Goal: Task Accomplishment & Management: Complete application form

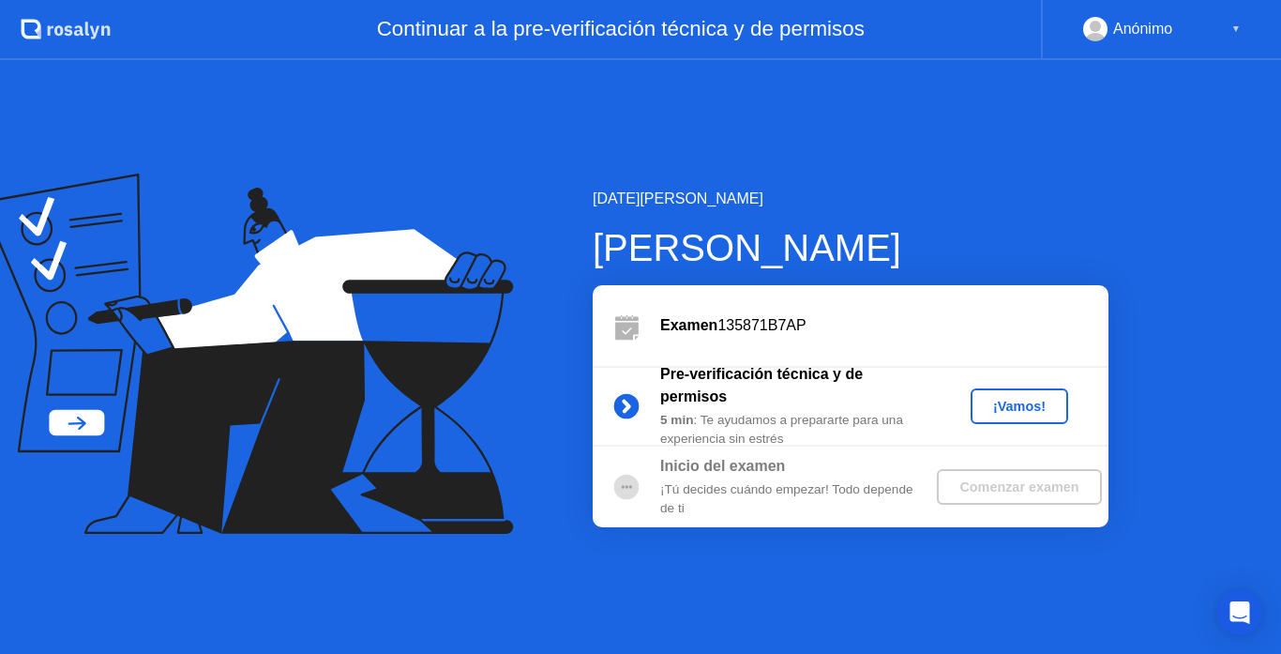
click at [1037, 407] on div "¡Vamos!" at bounding box center [1019, 406] width 83 height 15
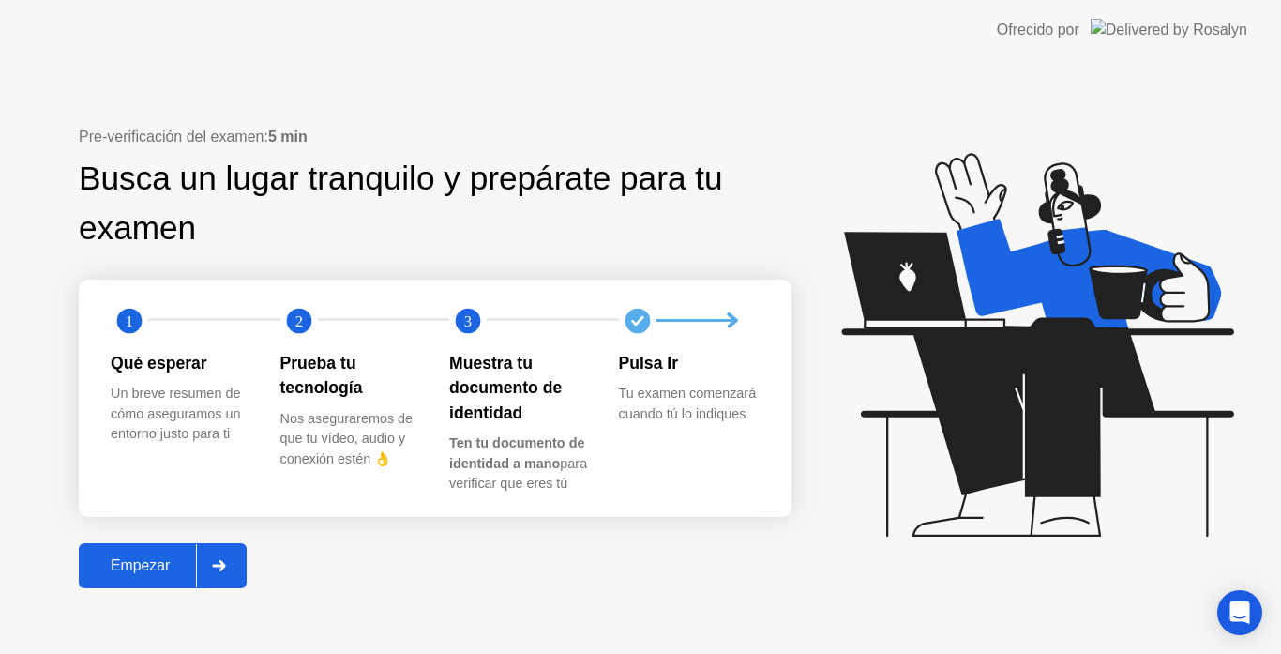
click at [137, 564] on div "Empezar" at bounding box center [140, 565] width 112 height 17
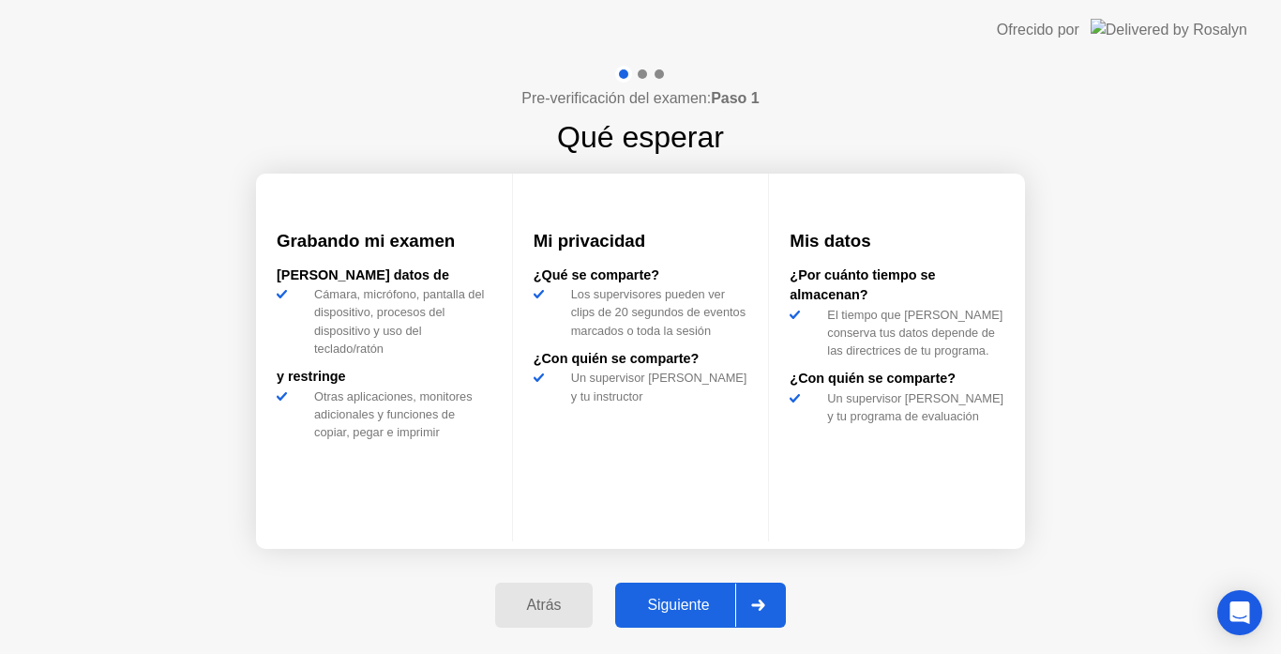
click at [694, 601] on div "Siguiente" at bounding box center [678, 604] width 114 height 17
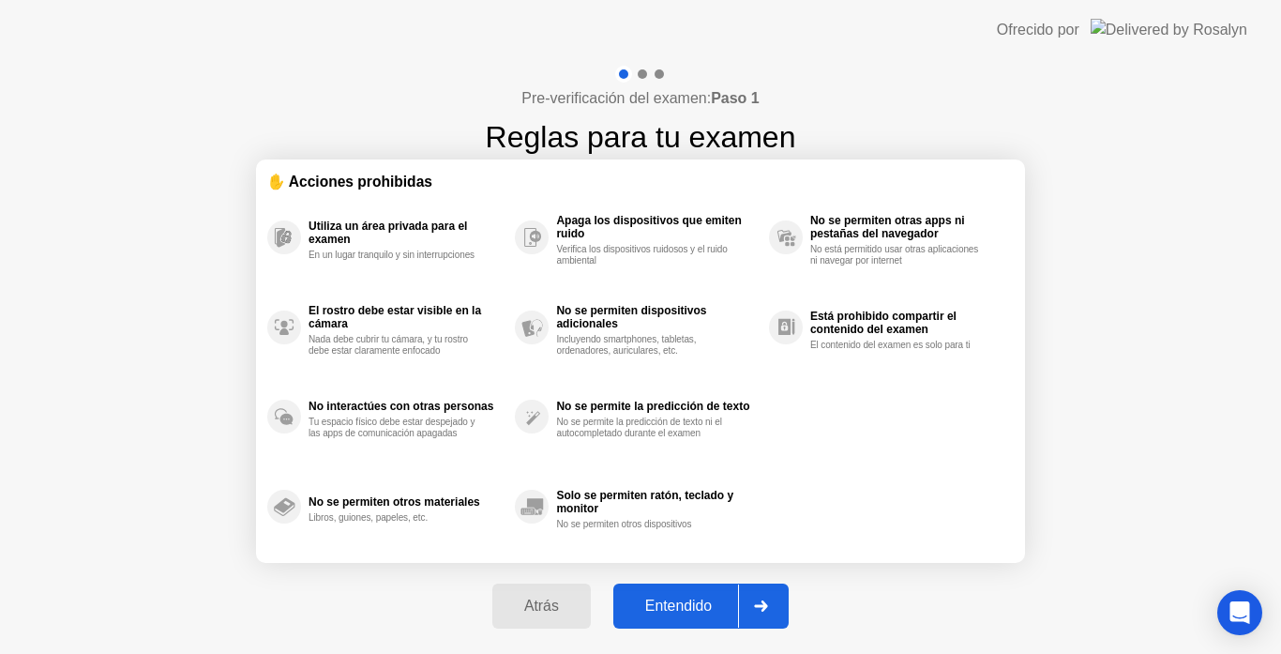
click at [693, 601] on div "Entendido" at bounding box center [678, 605] width 119 height 17
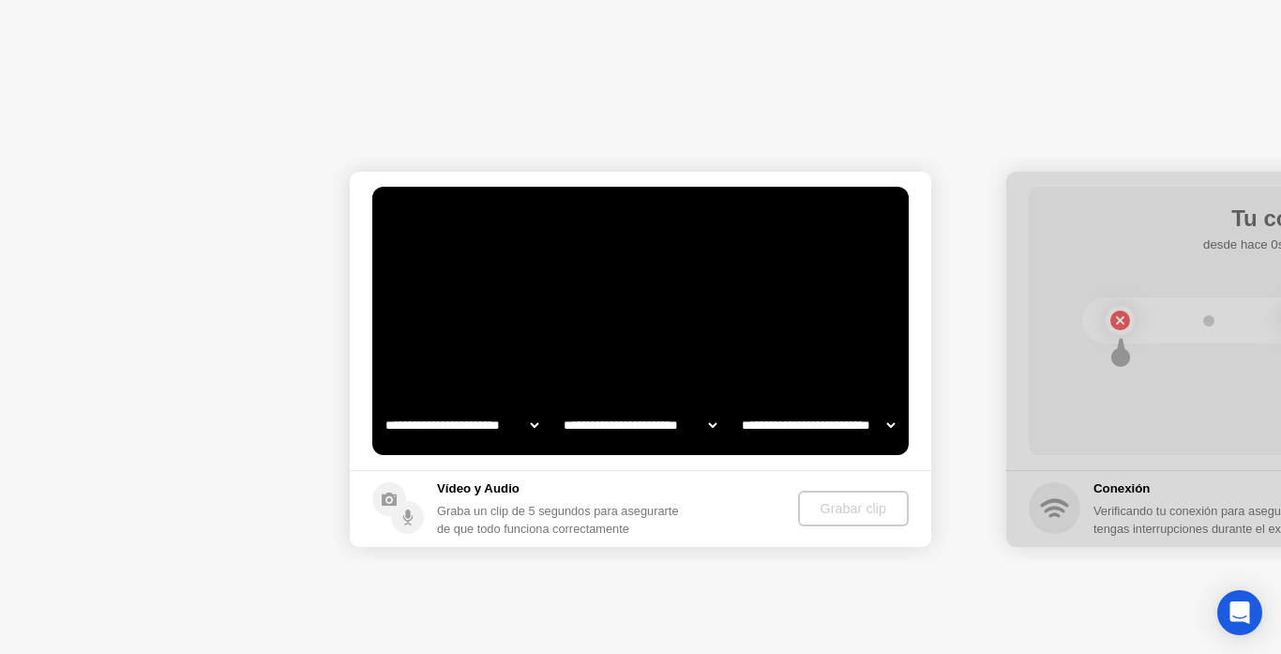
select select "**********"
select select "*******"
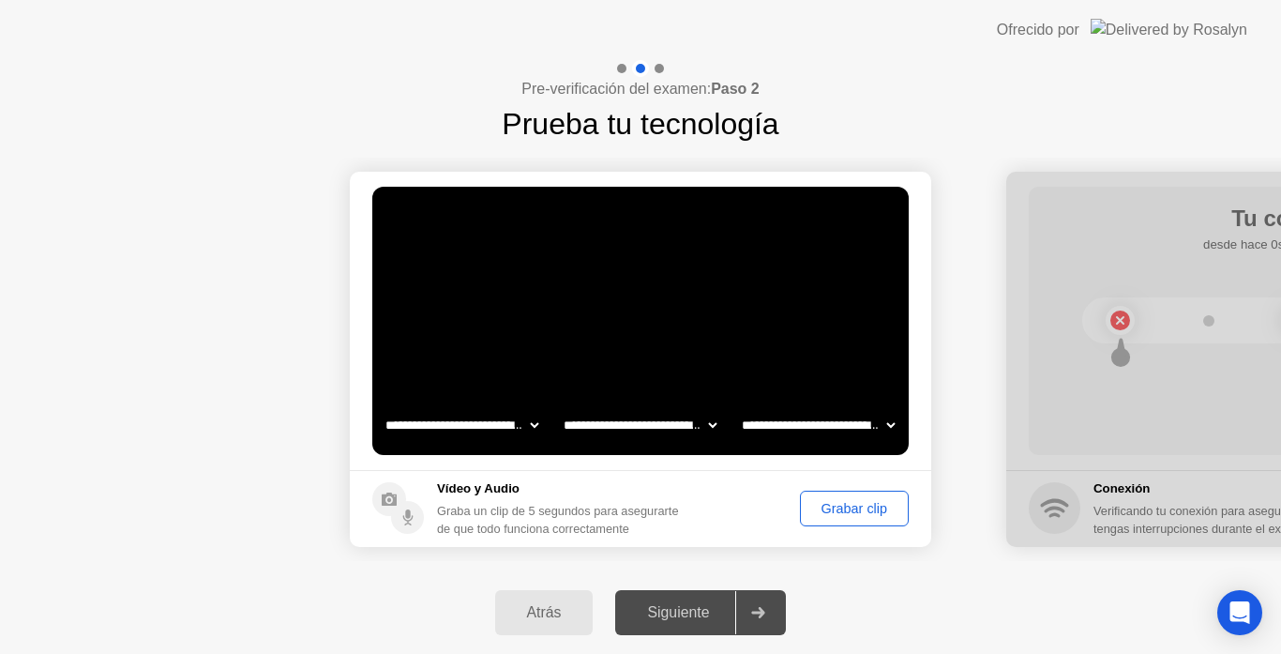
click at [887, 501] on div "Grabar clip" at bounding box center [854, 508] width 96 height 15
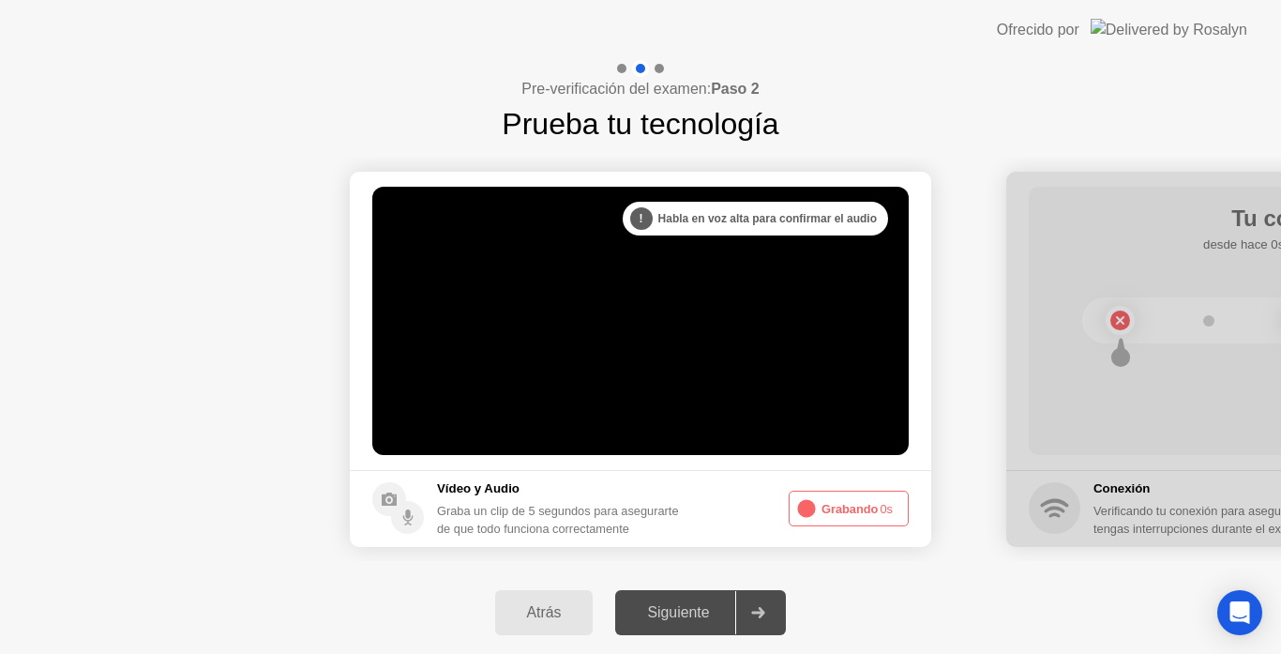
click at [877, 505] on button "Grabando 0s" at bounding box center [849, 508] width 120 height 36
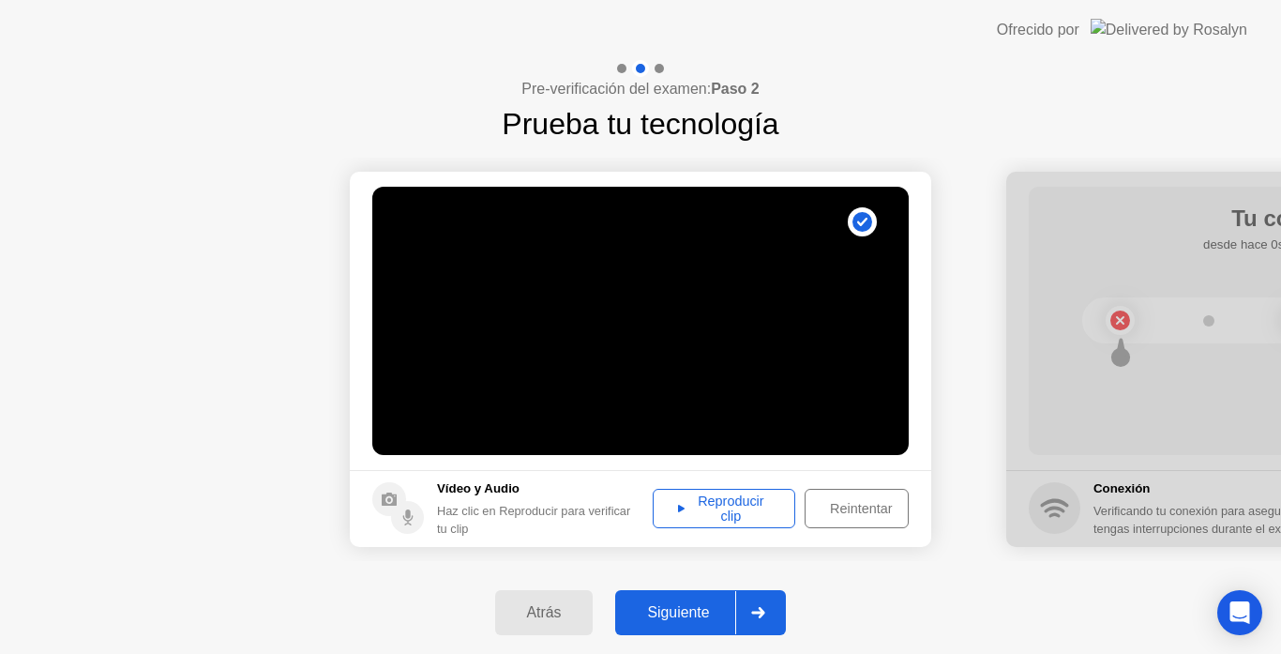
click at [726, 500] on div "Reproducir clip" at bounding box center [723, 508] width 129 height 30
click at [677, 608] on div "Siguiente" at bounding box center [678, 612] width 114 height 17
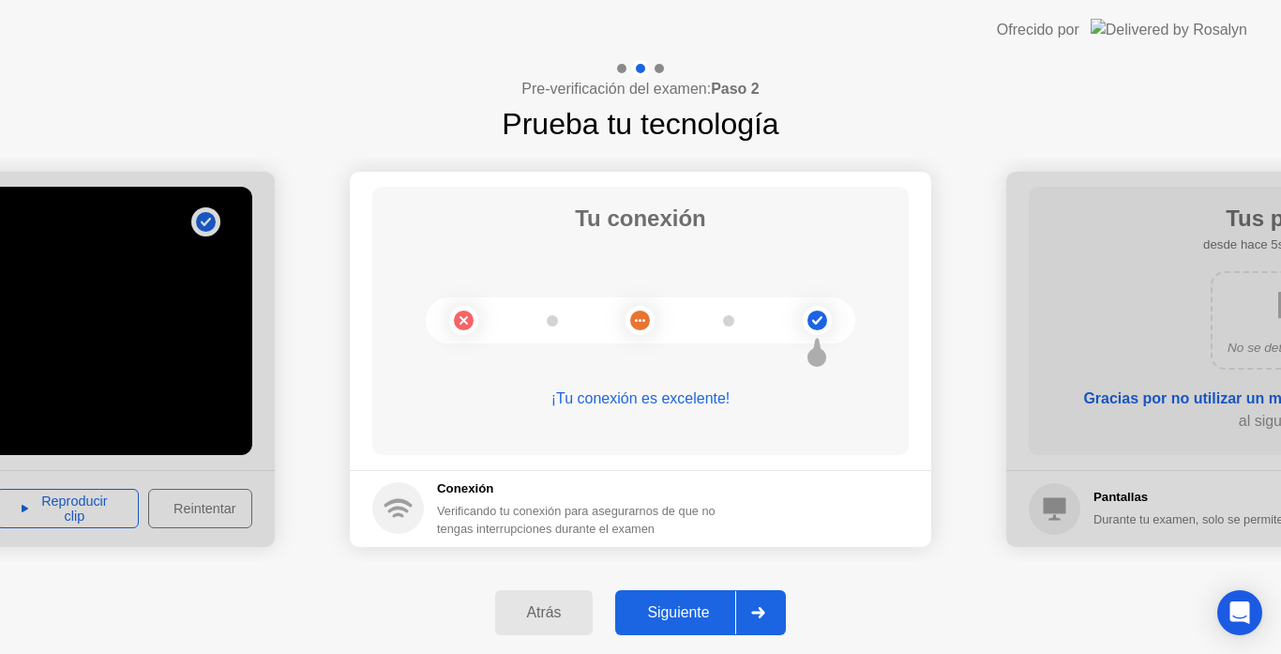
click at [657, 604] on div "Siguiente" at bounding box center [678, 612] width 114 height 17
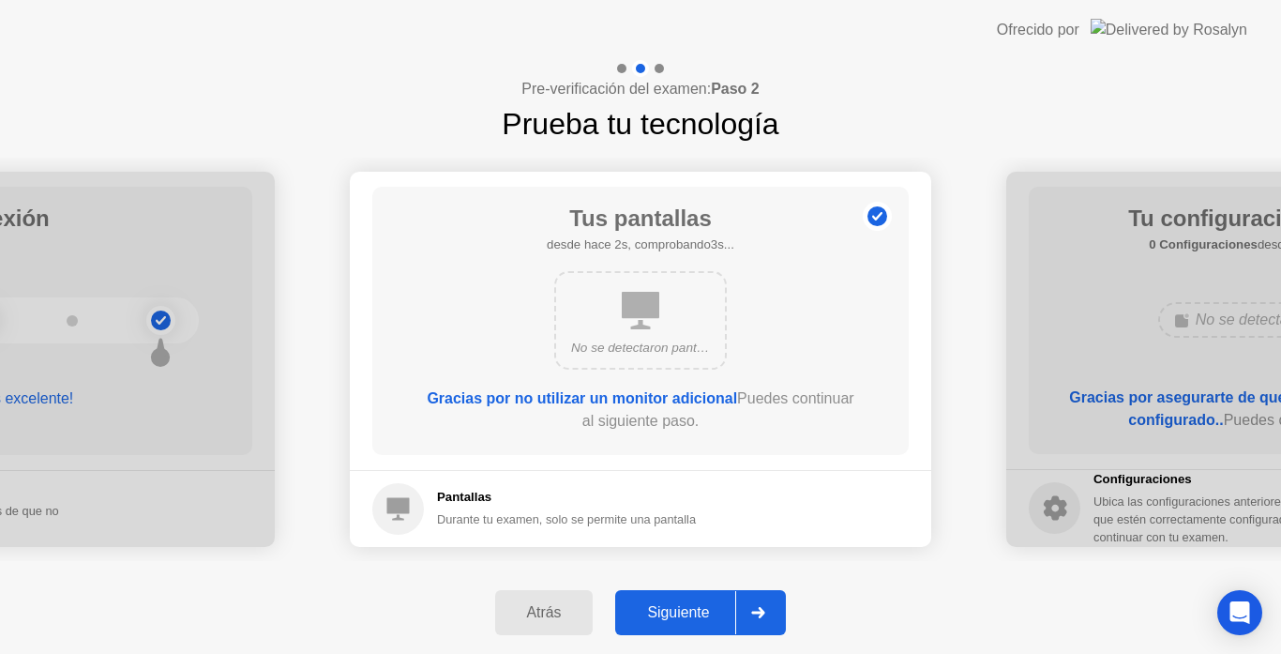
click at [662, 604] on div "Siguiente" at bounding box center [678, 612] width 114 height 17
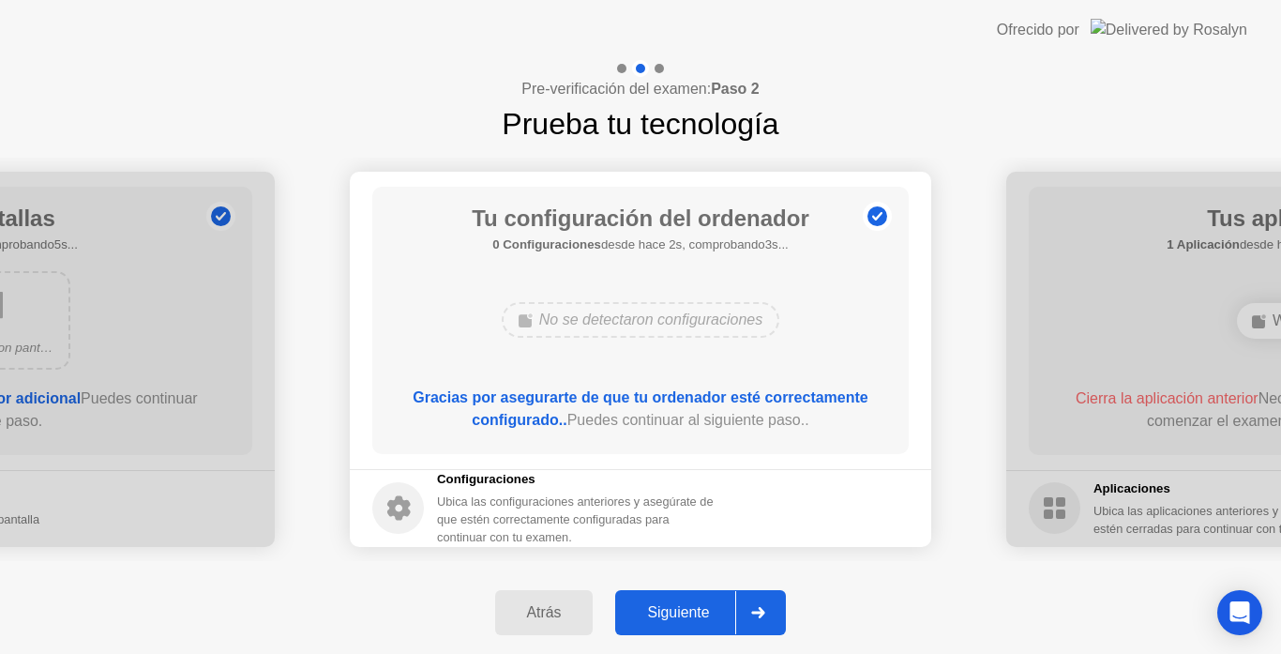
click at [662, 604] on div "Siguiente" at bounding box center [678, 612] width 114 height 17
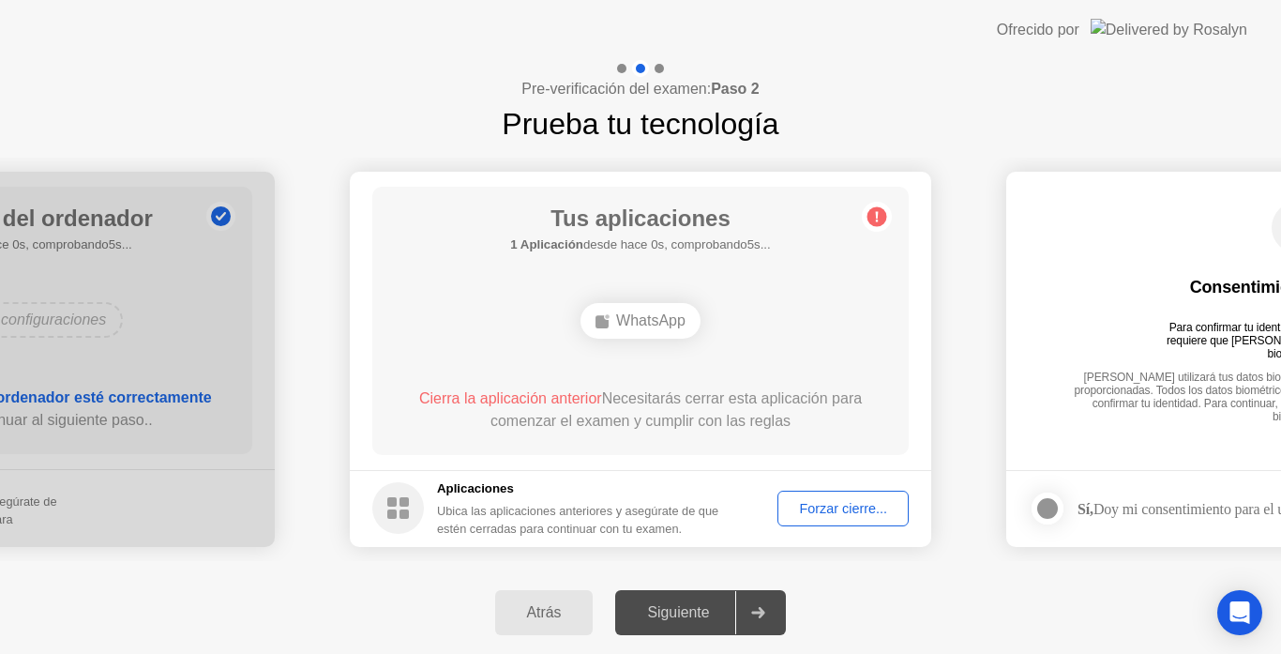
click at [808, 510] on div "Forzar cierre..." at bounding box center [843, 508] width 118 height 15
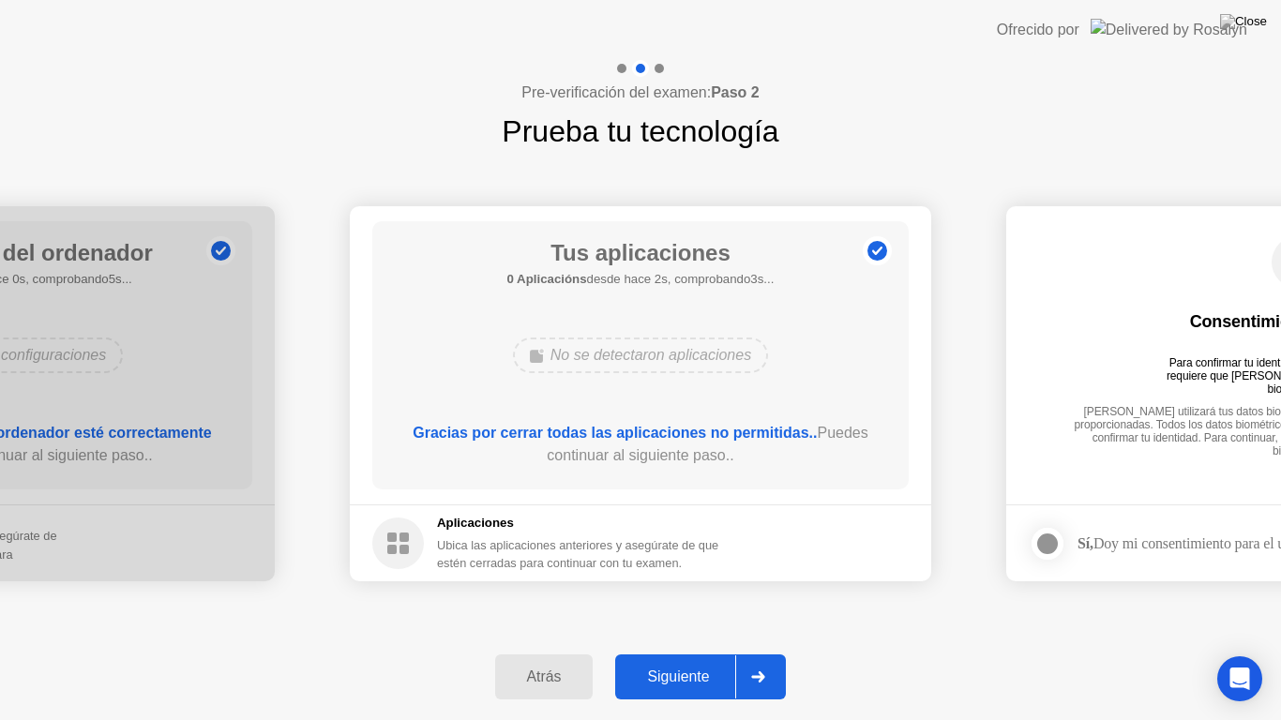
click at [682, 653] on button "Siguiente" at bounding box center [700, 676] width 171 height 45
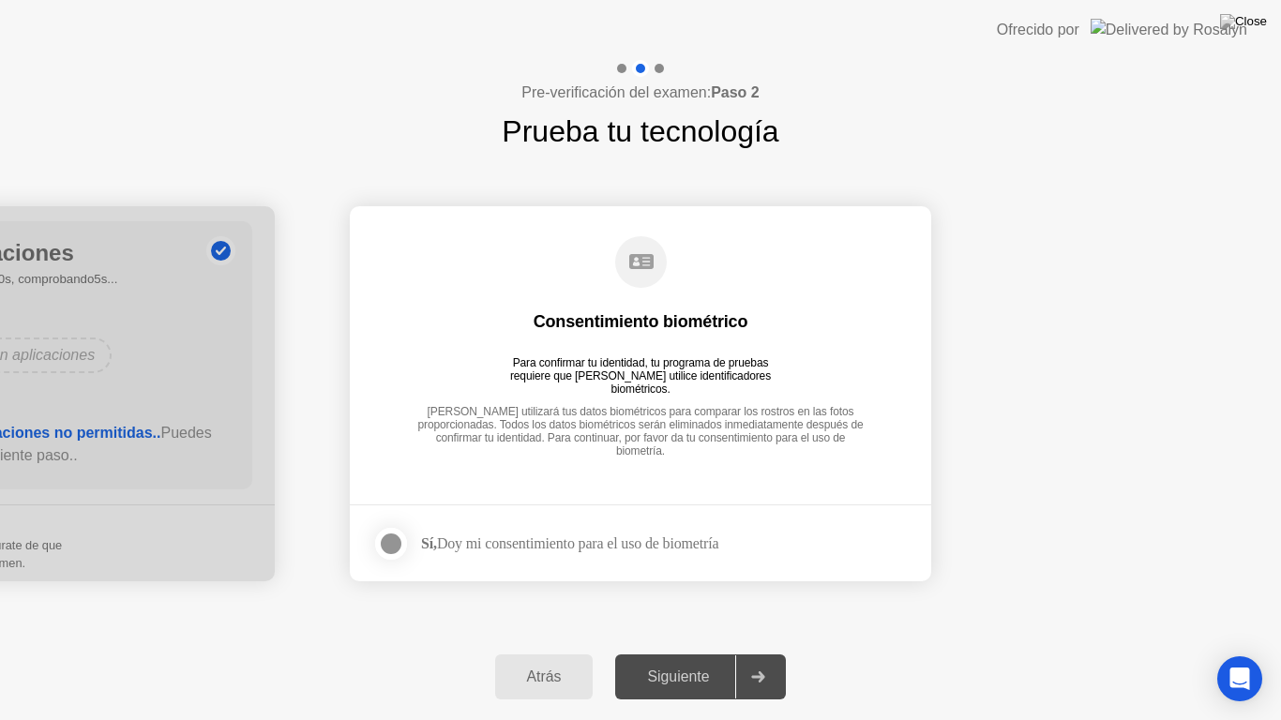
click at [396, 549] on div at bounding box center [391, 544] width 23 height 23
click at [679, 653] on button "Siguiente" at bounding box center [700, 676] width 171 height 45
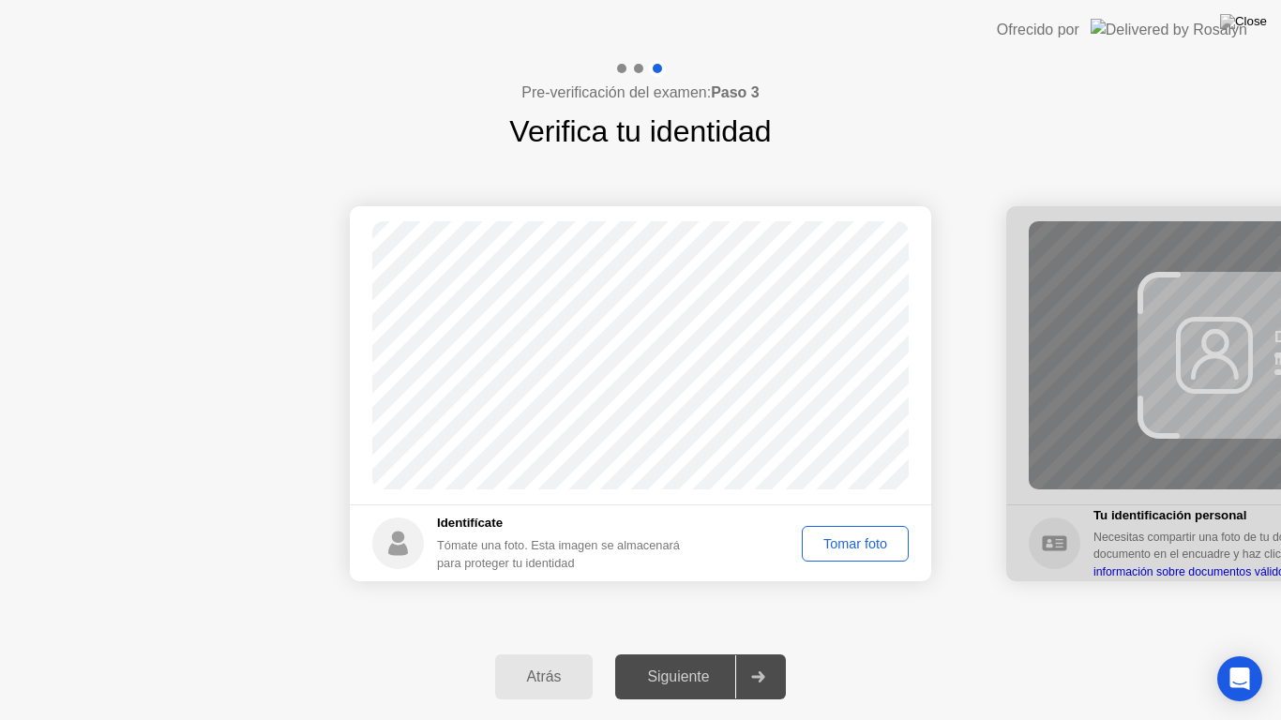
click at [865, 541] on div "Tomar foto" at bounding box center [855, 543] width 94 height 15
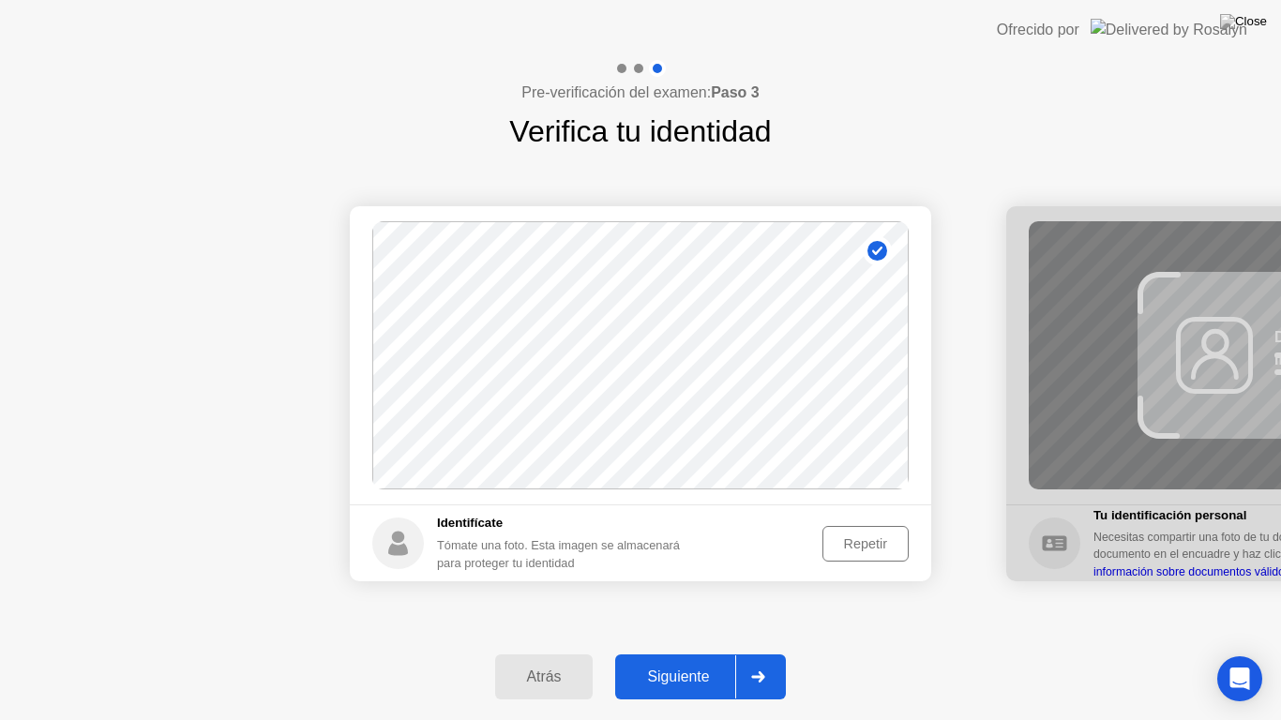
click at [700, 653] on div "Siguiente" at bounding box center [678, 677] width 114 height 17
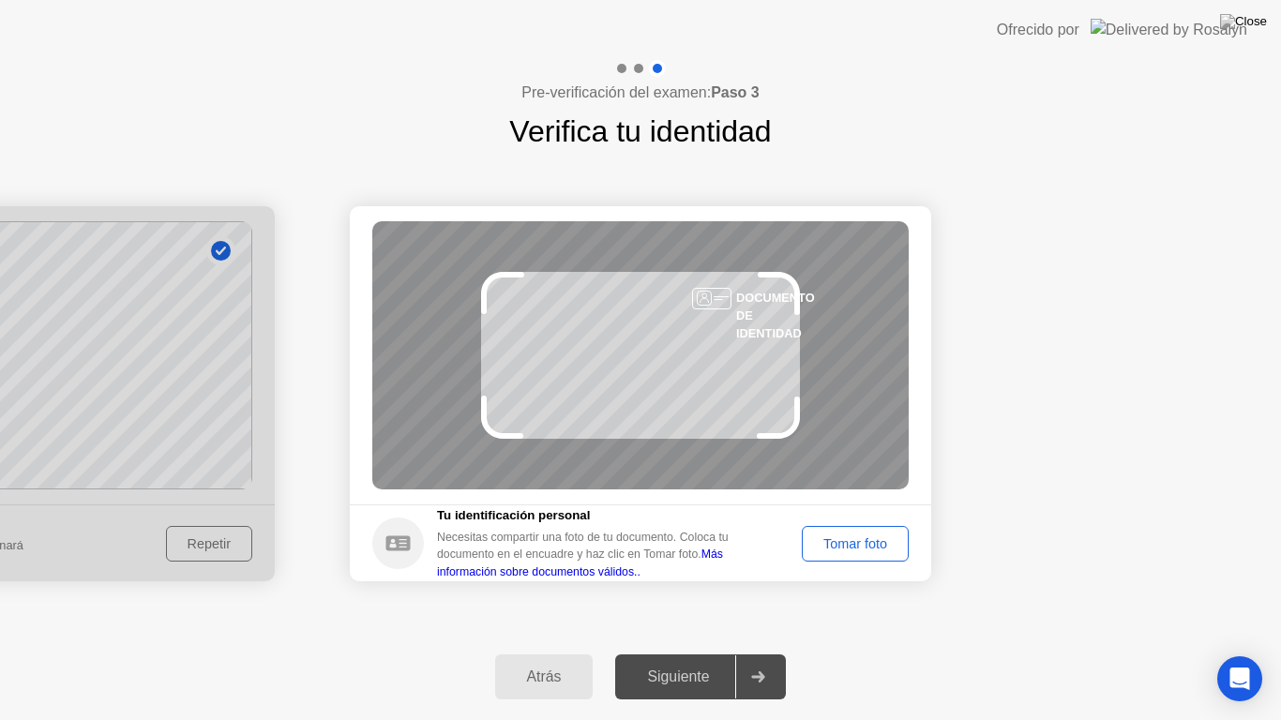
click at [856, 548] on div "Tomar foto" at bounding box center [855, 543] width 94 height 15
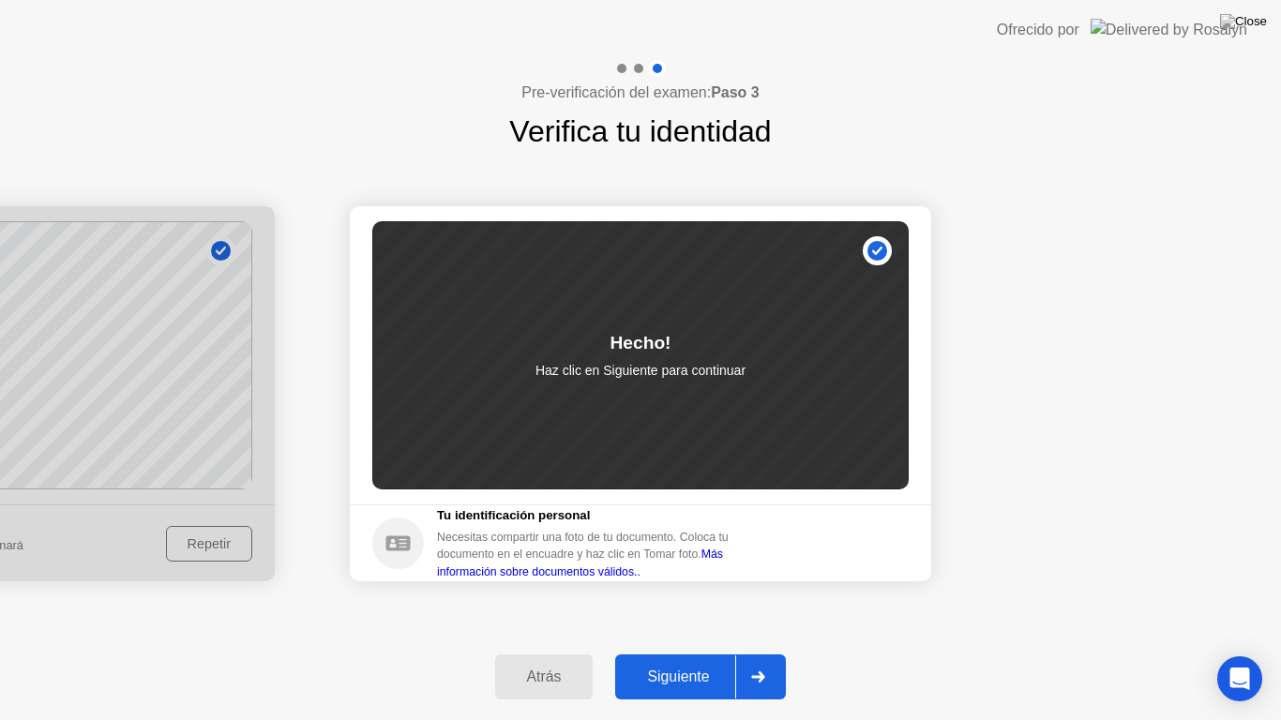
click at [713, 653] on div "Siguiente" at bounding box center [678, 677] width 114 height 17
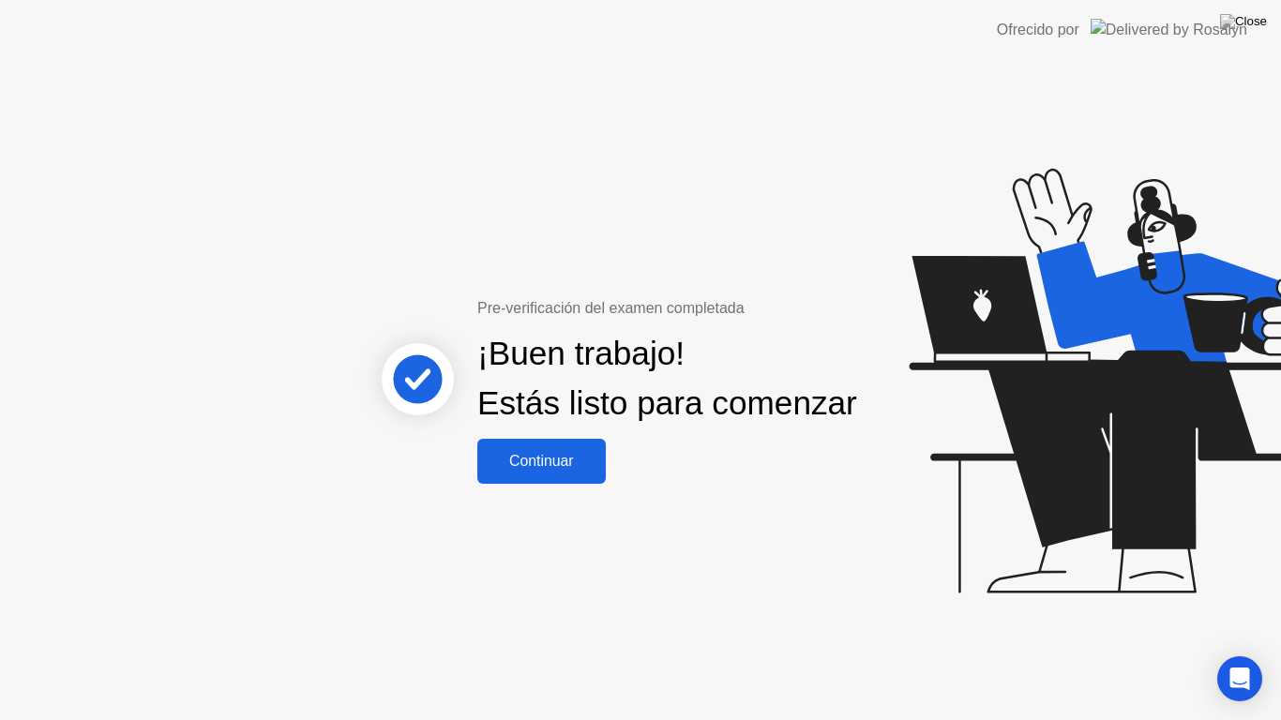
click at [561, 499] on div "Pre-verificación del examen completada ¡Buen trabajo! Estás listo para comenzar…" at bounding box center [640, 390] width 1281 height 660
click at [560, 484] on button "Continuar" at bounding box center [541, 461] width 128 height 45
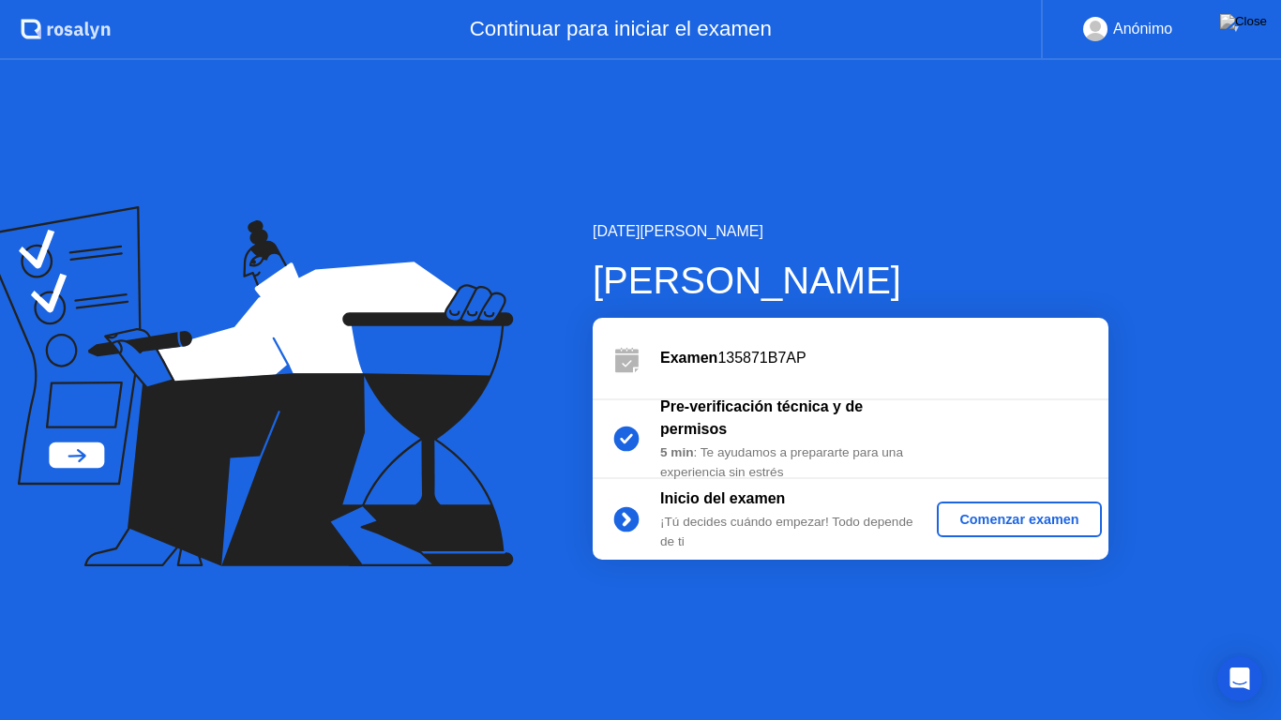
click at [1056, 508] on button "Comenzar examen" at bounding box center [1019, 520] width 164 height 36
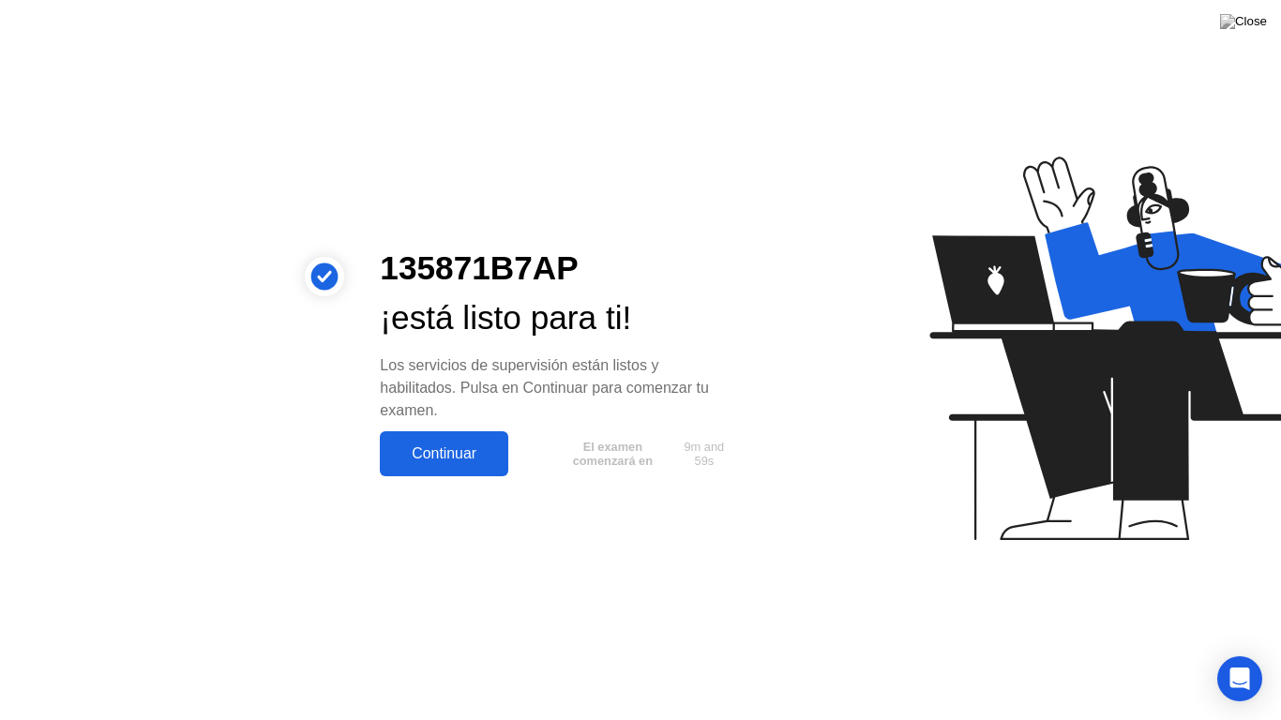
click at [422, 449] on div "Continuar" at bounding box center [443, 453] width 117 height 17
